Goal: Information Seeking & Learning: Learn about a topic

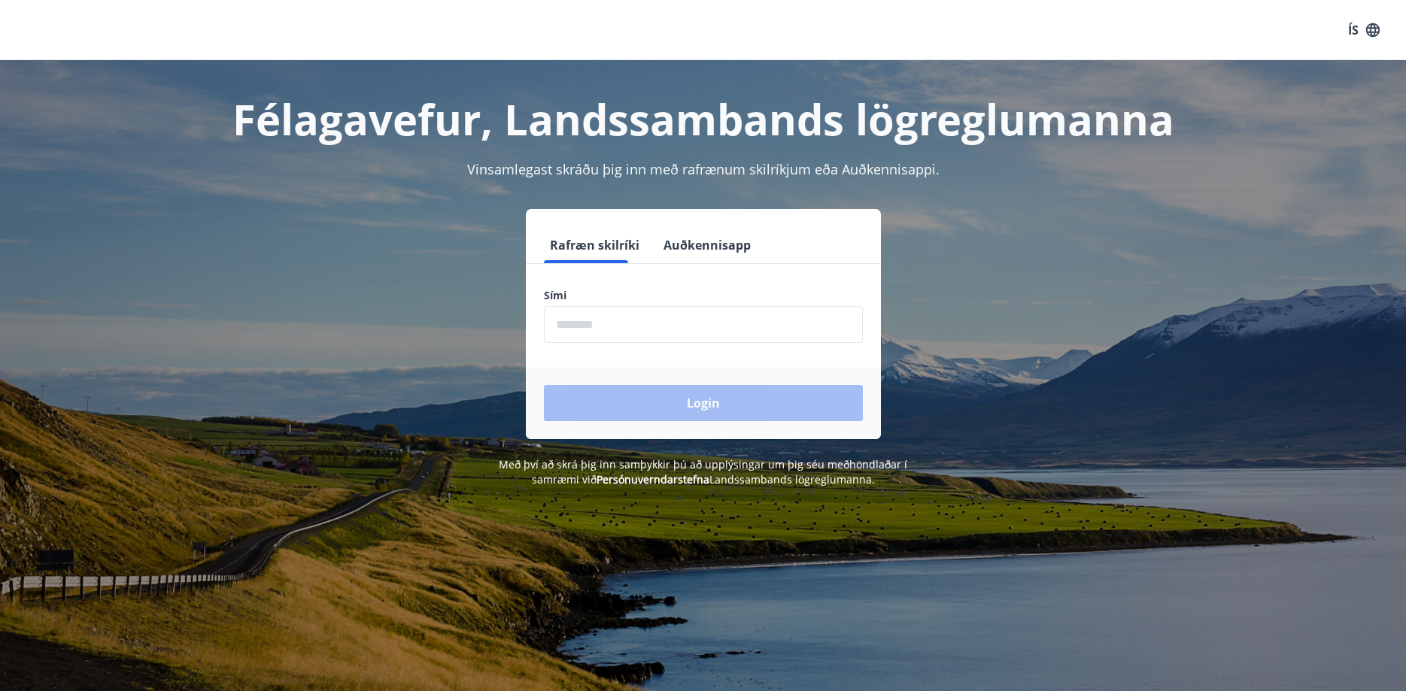
click at [585, 323] on input "phone" at bounding box center [703, 324] width 319 height 37
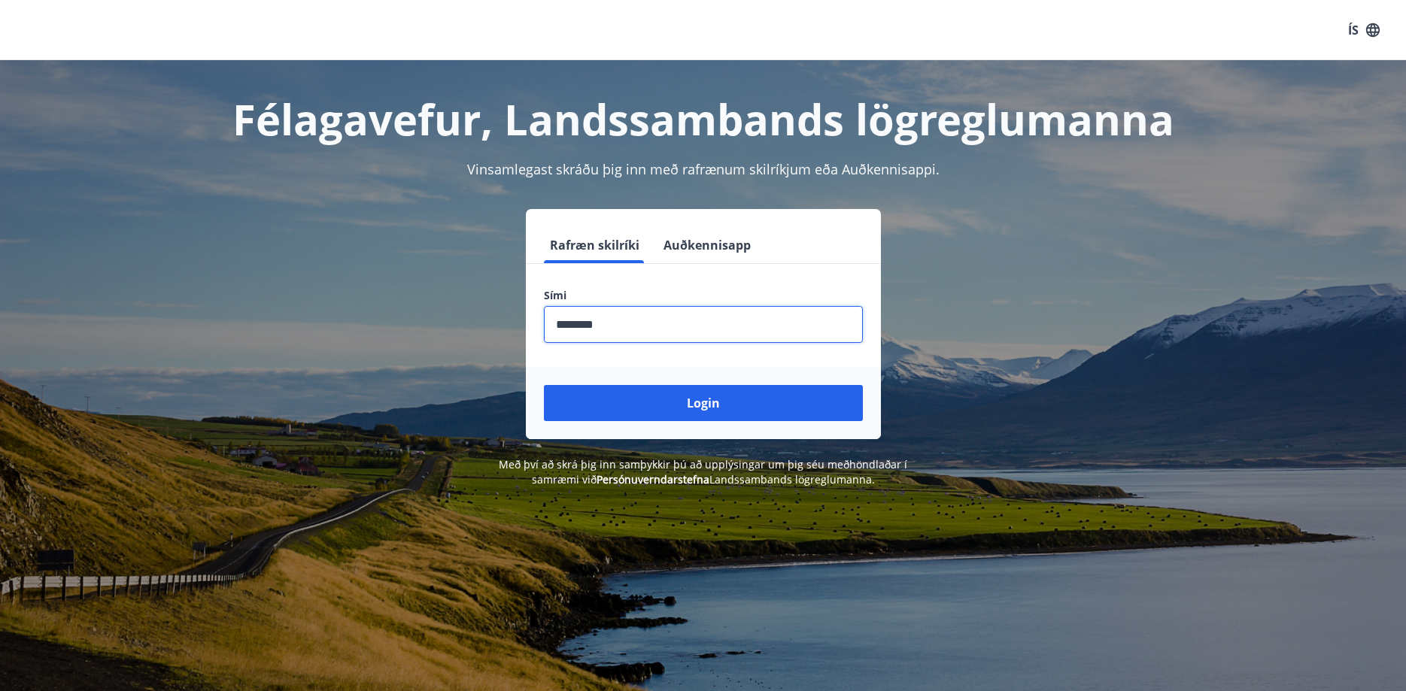
type input "********"
click at [544, 385] on button "Login" at bounding box center [703, 403] width 319 height 36
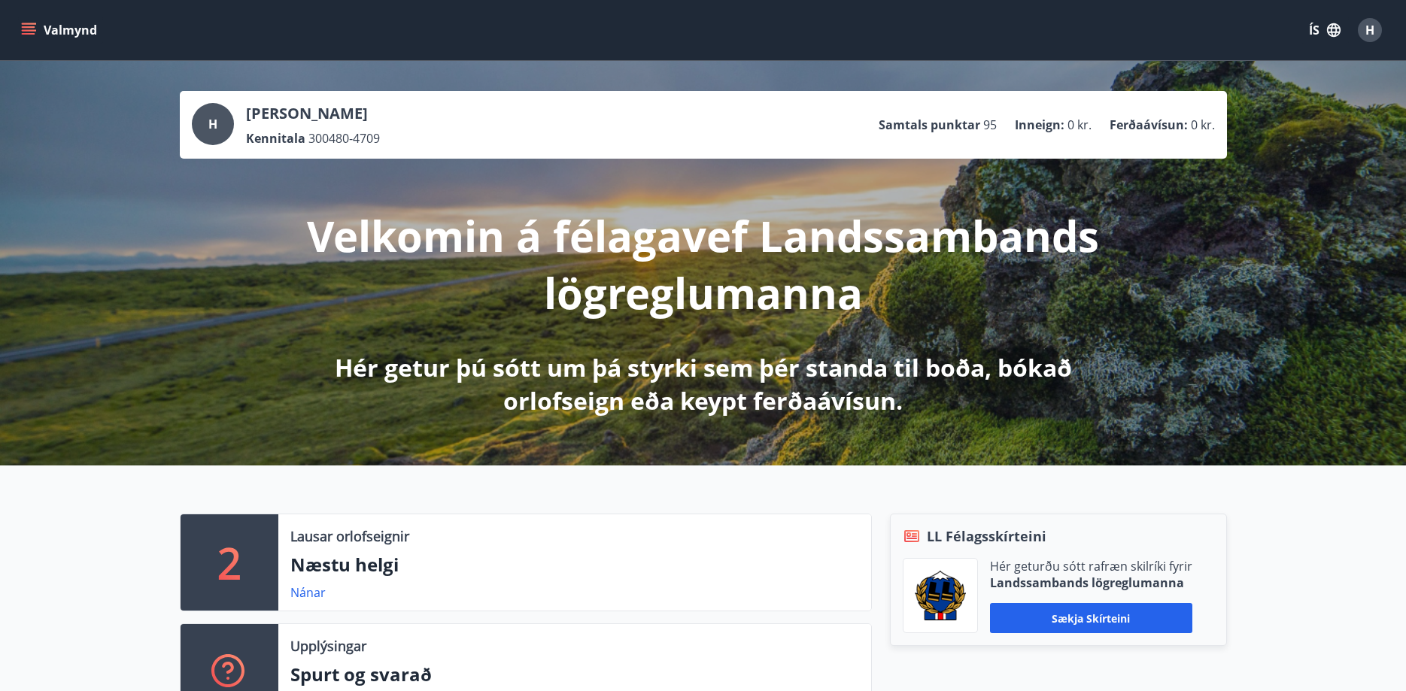
click at [53, 26] on button "Valmynd" at bounding box center [60, 30] width 85 height 27
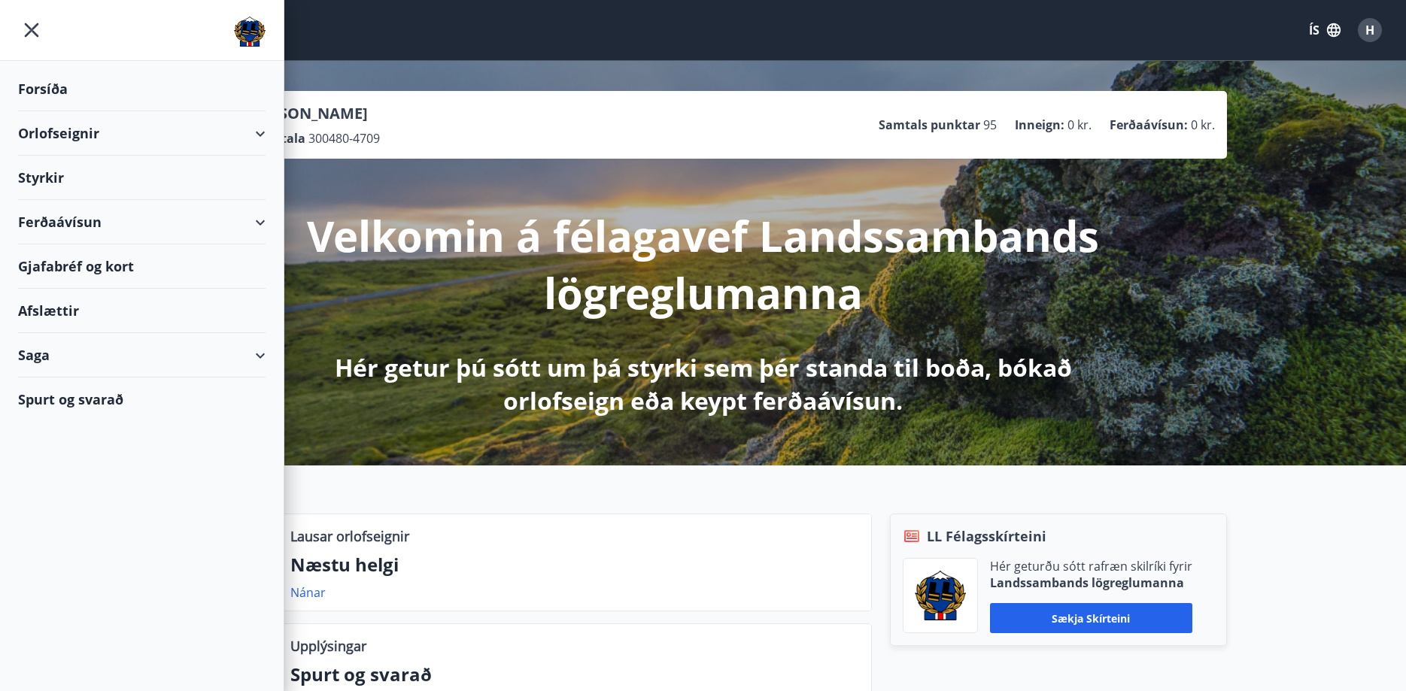
click at [90, 224] on div "Ferðaávísun" at bounding box center [142, 222] width 248 height 44
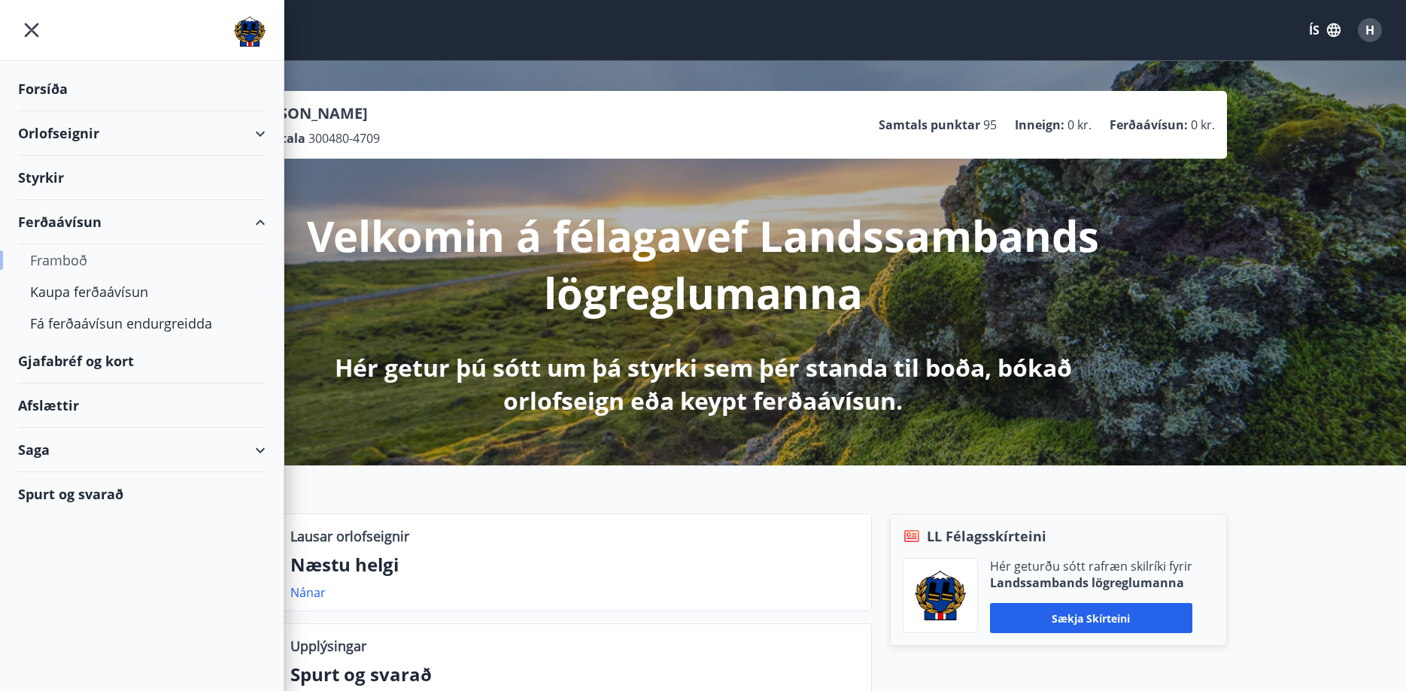
click at [75, 261] on div "Framboð" at bounding box center [141, 260] width 223 height 32
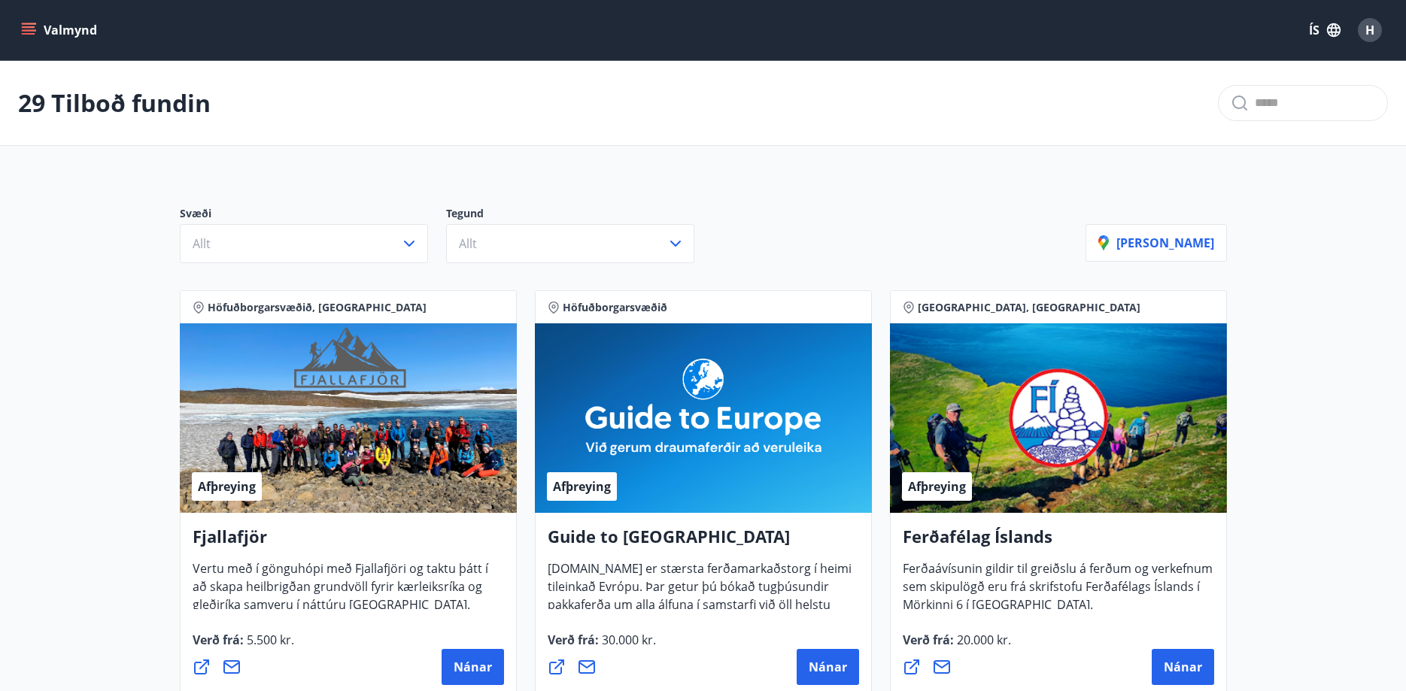
drag, startPoint x: 130, startPoint y: 525, endPoint x: 84, endPoint y: 132, distance: 396.1
click at [26, 9] on div "Valmynd ÍS H" at bounding box center [703, 30] width 1406 height 60
click at [26, 30] on icon "menu" at bounding box center [30, 30] width 17 height 2
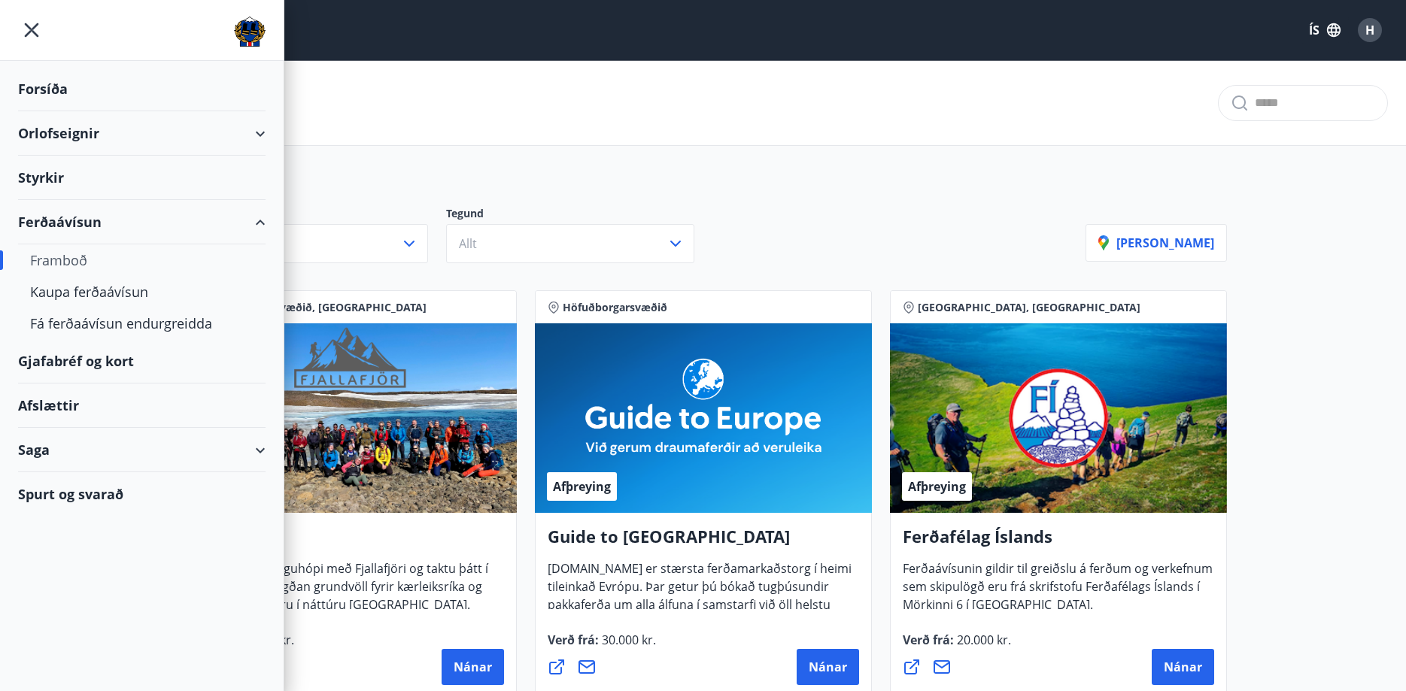
click at [74, 407] on div "Afslættir" at bounding box center [142, 406] width 248 height 44
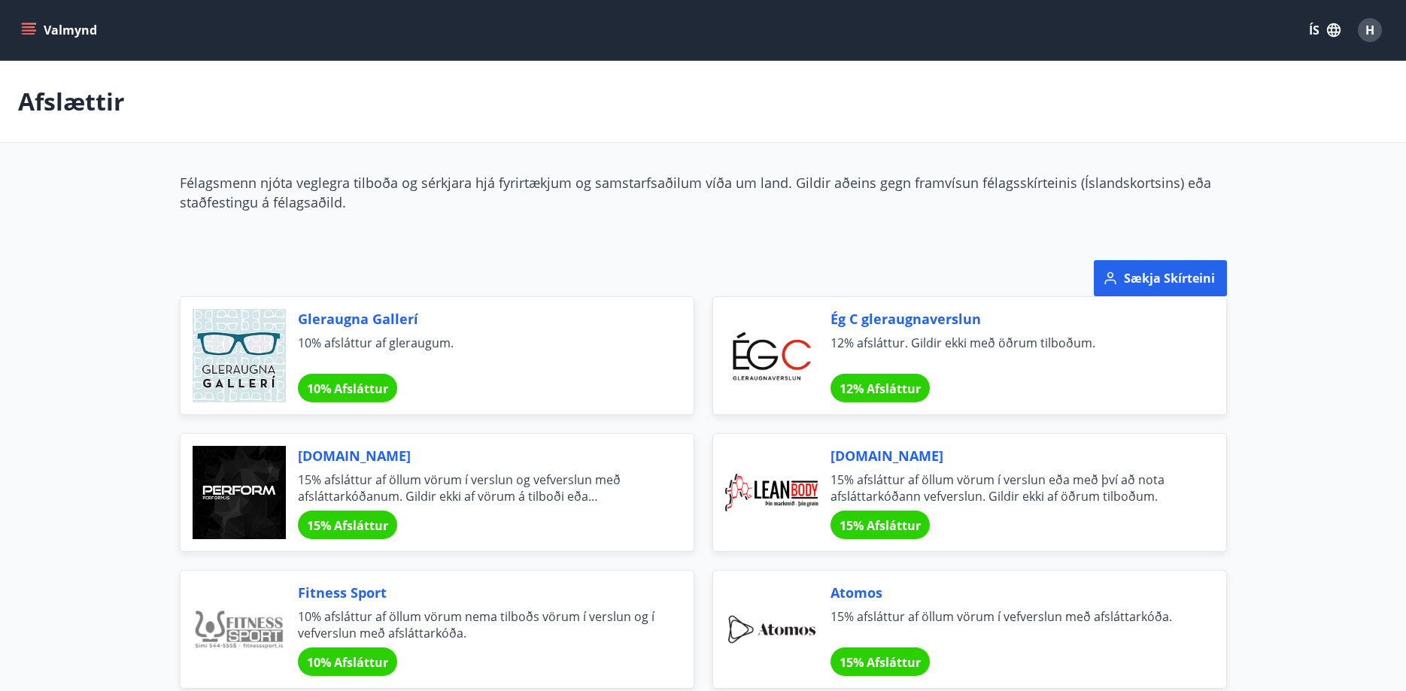
click at [499, 241] on div at bounding box center [517, 260] width 710 height 72
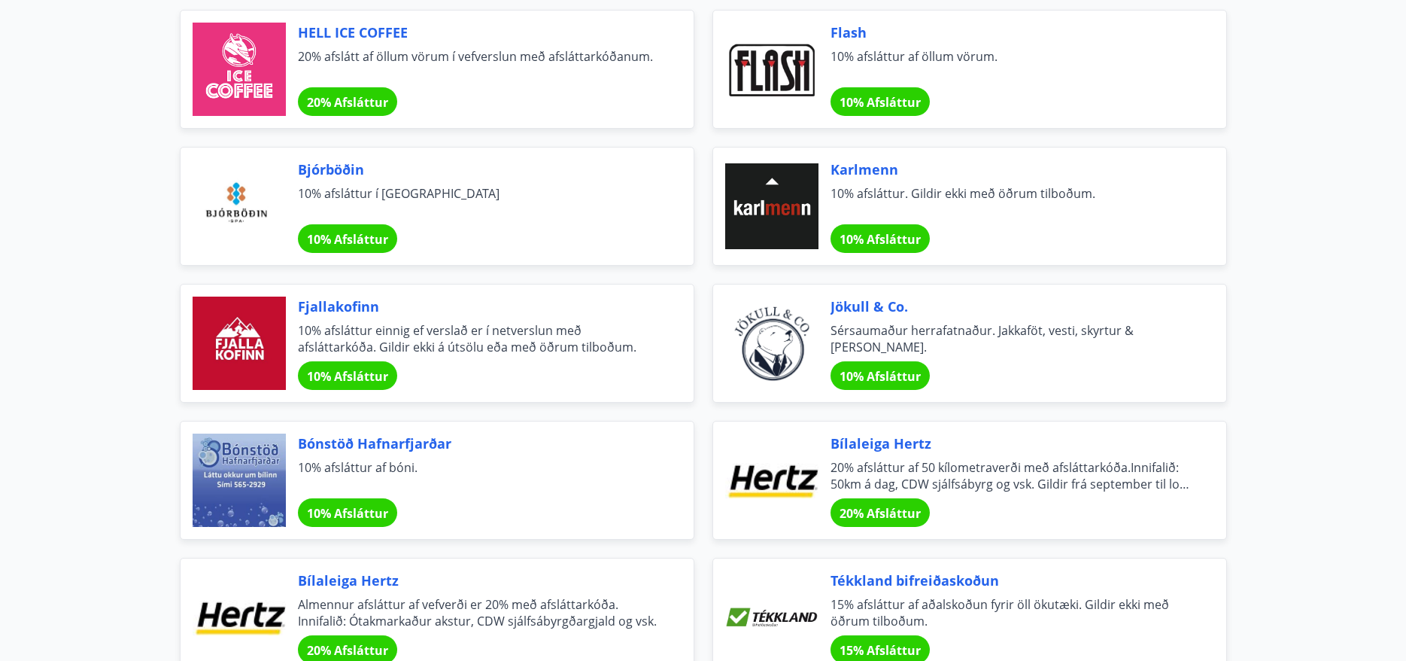
scroll to position [3385, 0]
